Goal: Navigation & Orientation: Find specific page/section

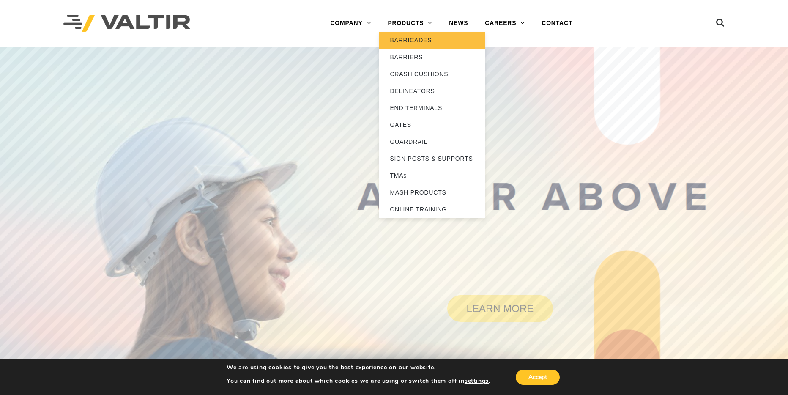
click at [403, 40] on link "BARRICADES" at bounding box center [432, 40] width 106 height 17
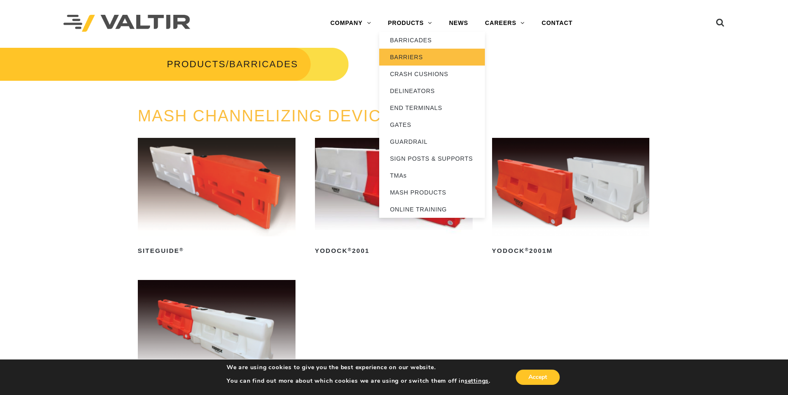
click at [417, 55] on link "BARRIERS" at bounding box center [432, 57] width 106 height 17
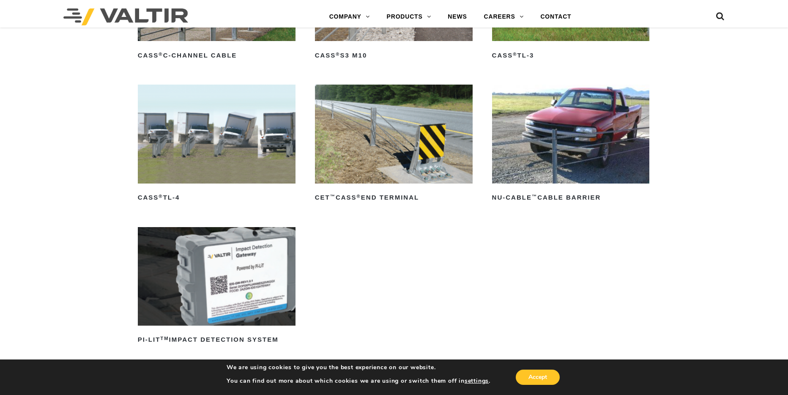
scroll to position [559, 0]
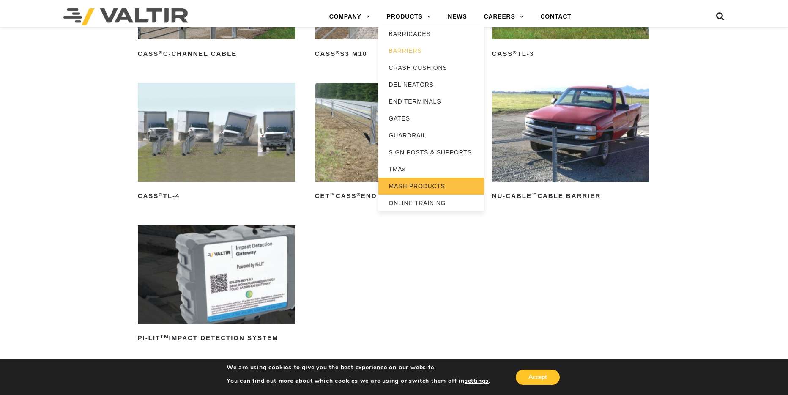
click at [415, 186] on link "MASH PRODUCTS" at bounding box center [431, 186] width 106 height 17
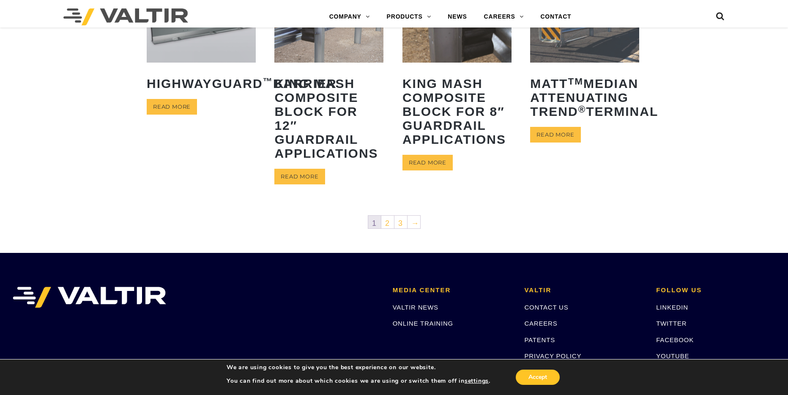
scroll to position [553, 0]
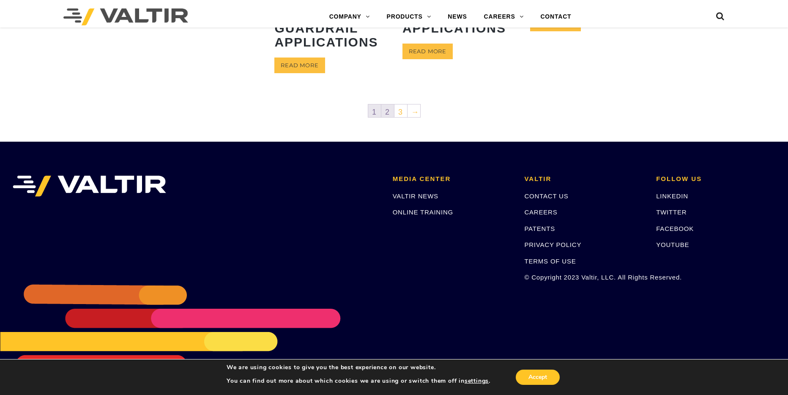
click at [385, 110] on link "2" at bounding box center [387, 110] width 13 height 13
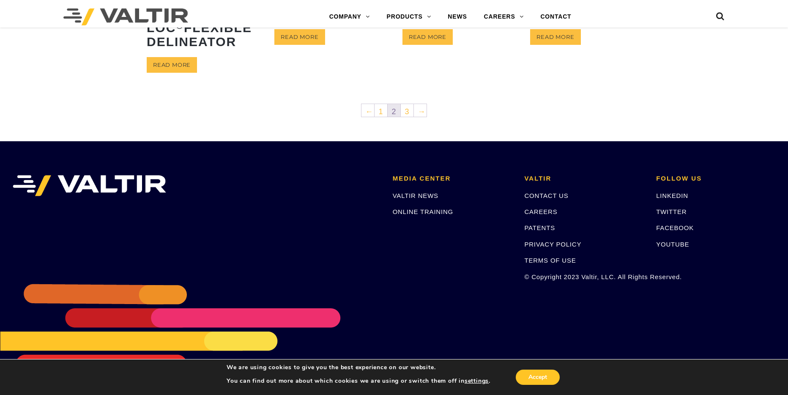
scroll to position [521, 0]
